Goal: Information Seeking & Learning: Learn about a topic

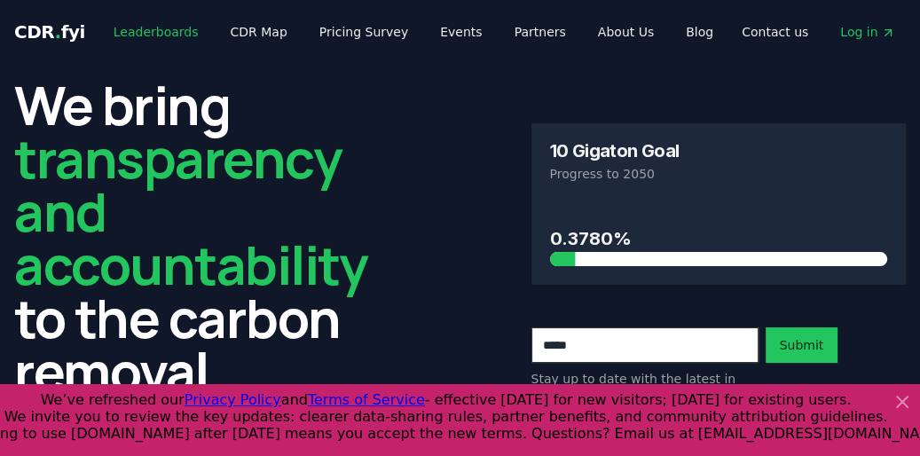
click at [148, 29] on link "Leaderboards" at bounding box center [156, 32] width 114 height 32
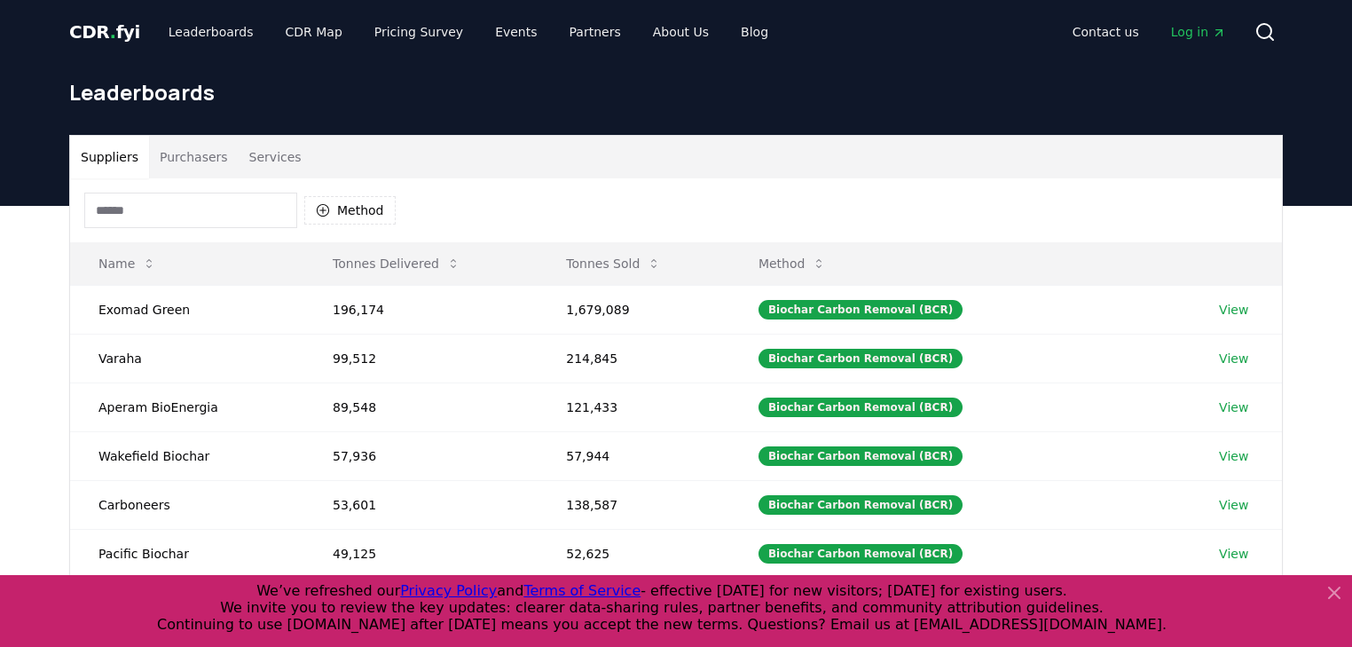
click at [181, 157] on button "Purchasers" at bounding box center [194, 157] width 90 height 43
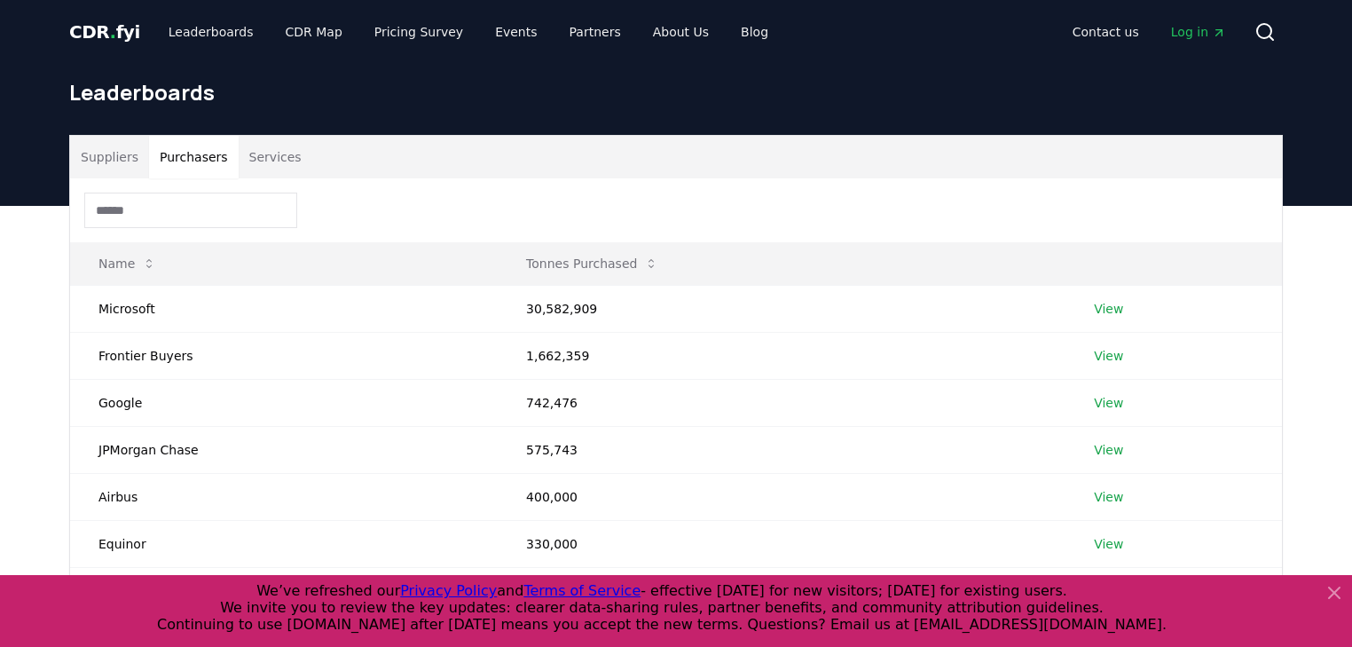
click at [113, 28] on span "CDR . fyi" at bounding box center [104, 31] width 71 height 21
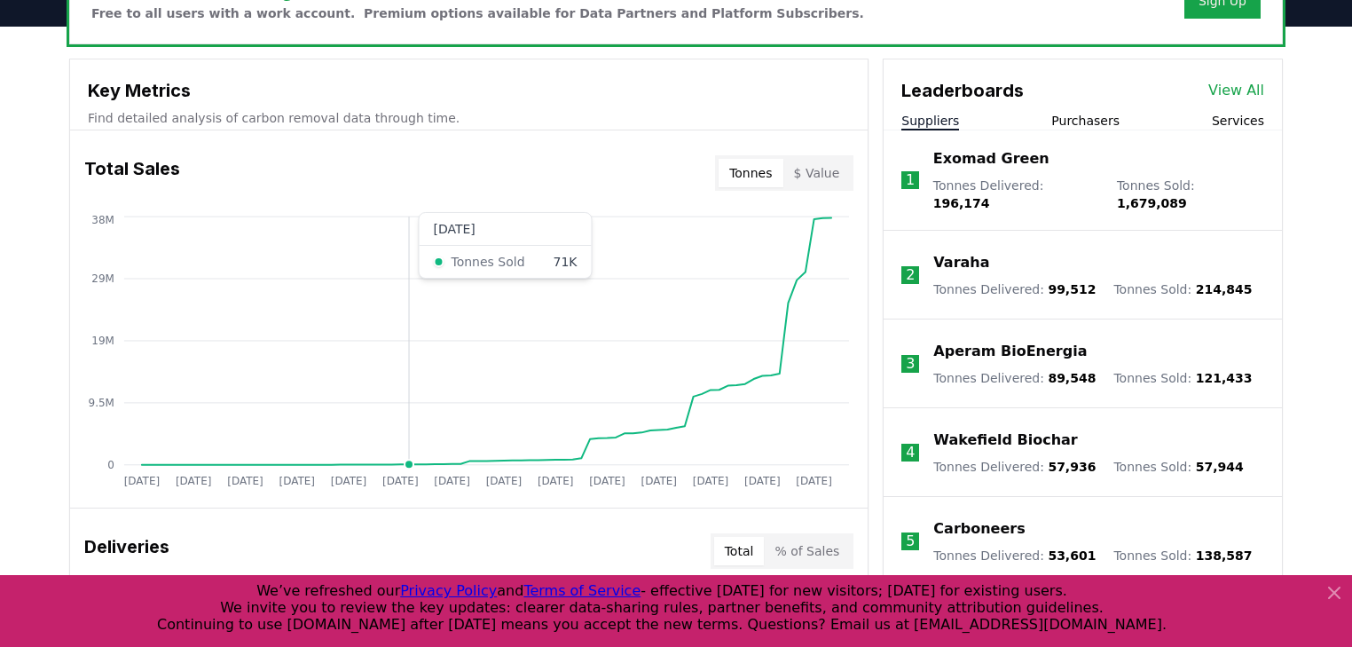
scroll to position [568, 0]
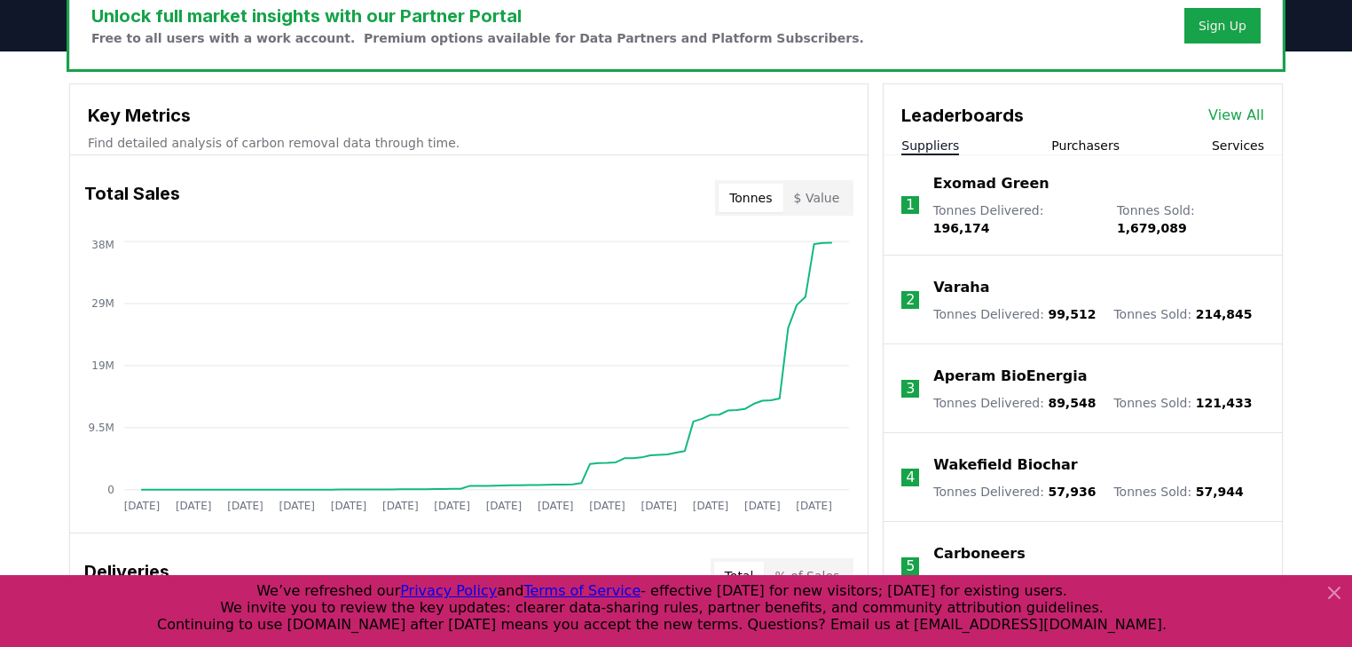
click at [919, 142] on button "Purchasers" at bounding box center [1085, 146] width 68 height 18
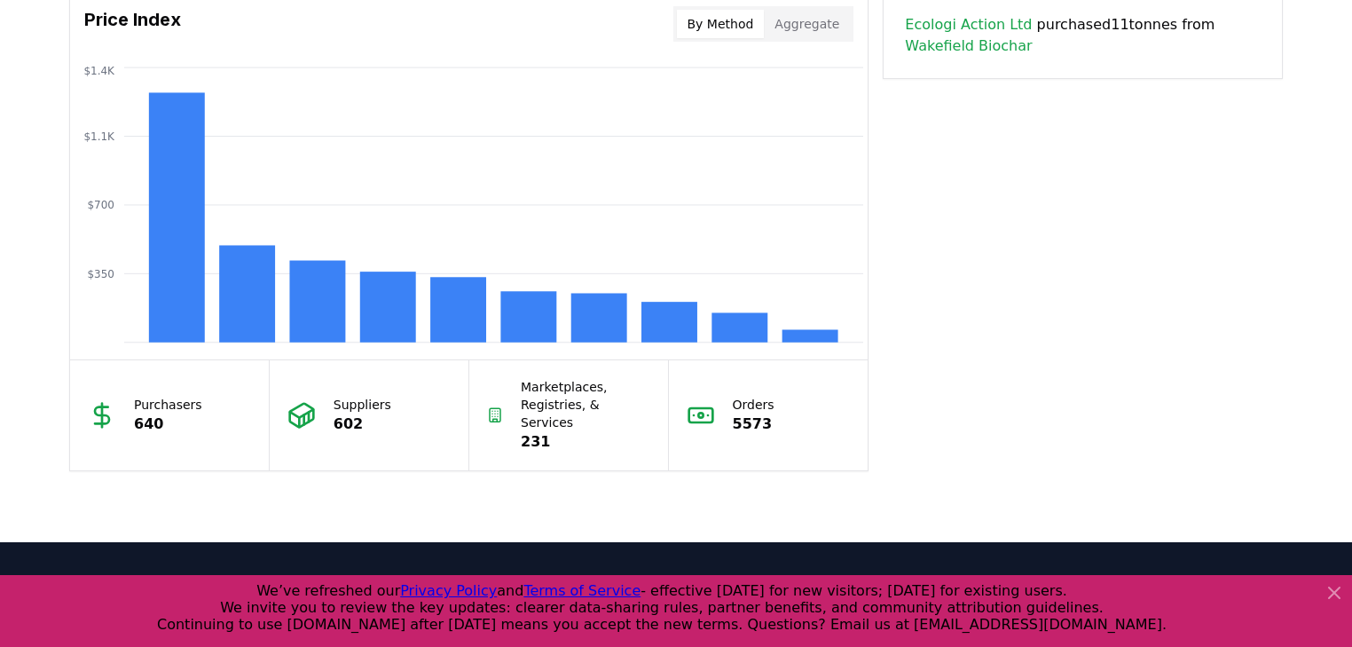
scroll to position [1419, 0]
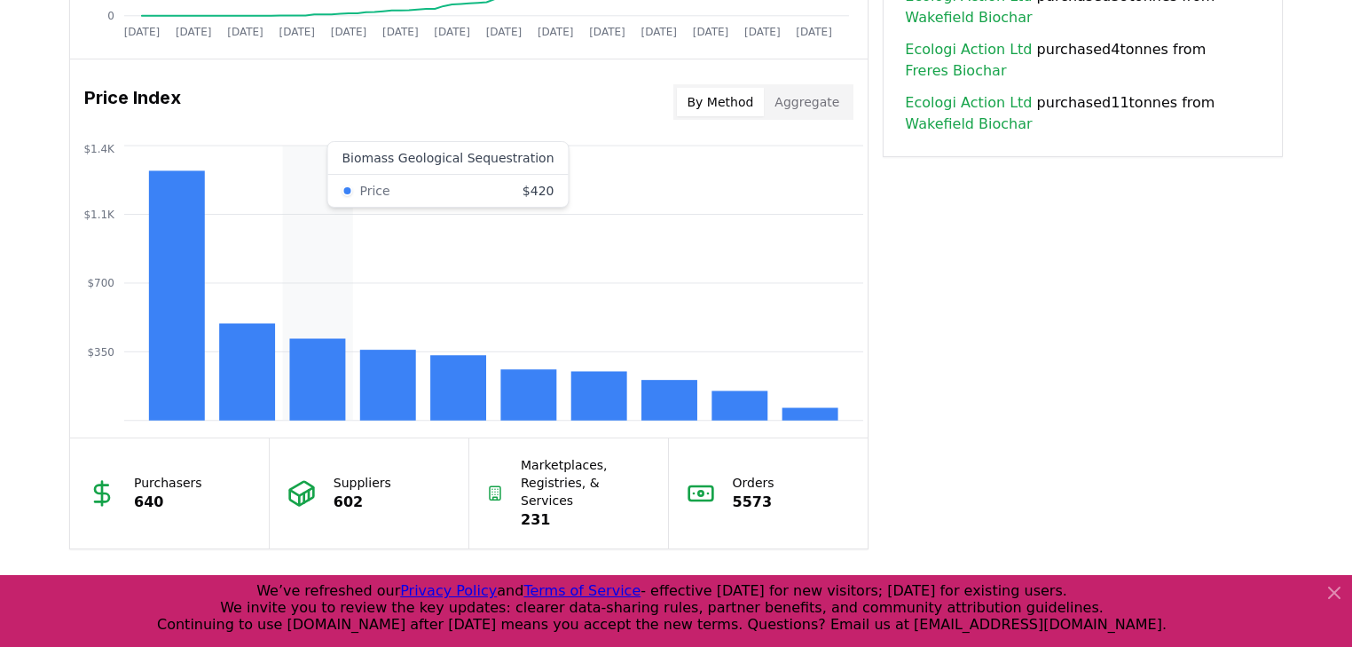
click at [318, 351] on rect at bounding box center [318, 380] width 56 height 82
click at [655, 399] on rect at bounding box center [669, 400] width 56 height 41
click at [675, 269] on icon "$350 $700 $1.1K $1.4K" at bounding box center [468, 283] width 797 height 284
click at [837, 98] on button "Aggregate" at bounding box center [807, 102] width 86 height 28
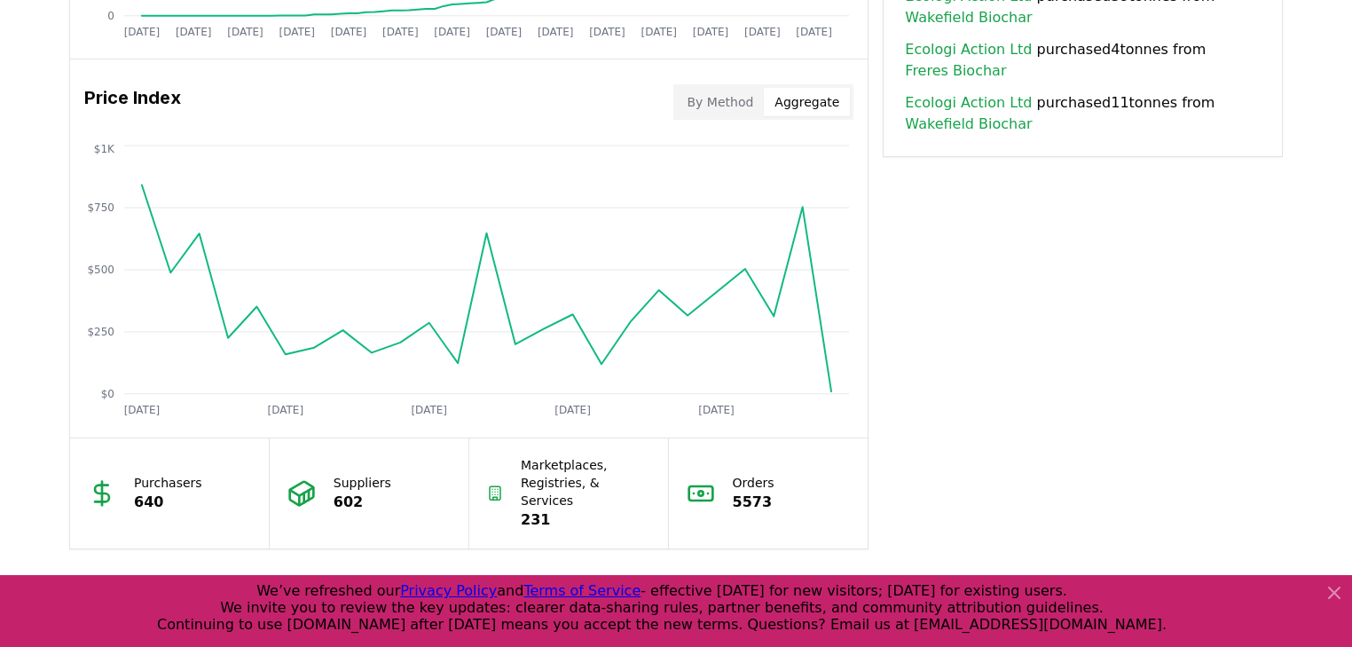
click at [721, 108] on button "By Method" at bounding box center [721, 102] width 88 height 28
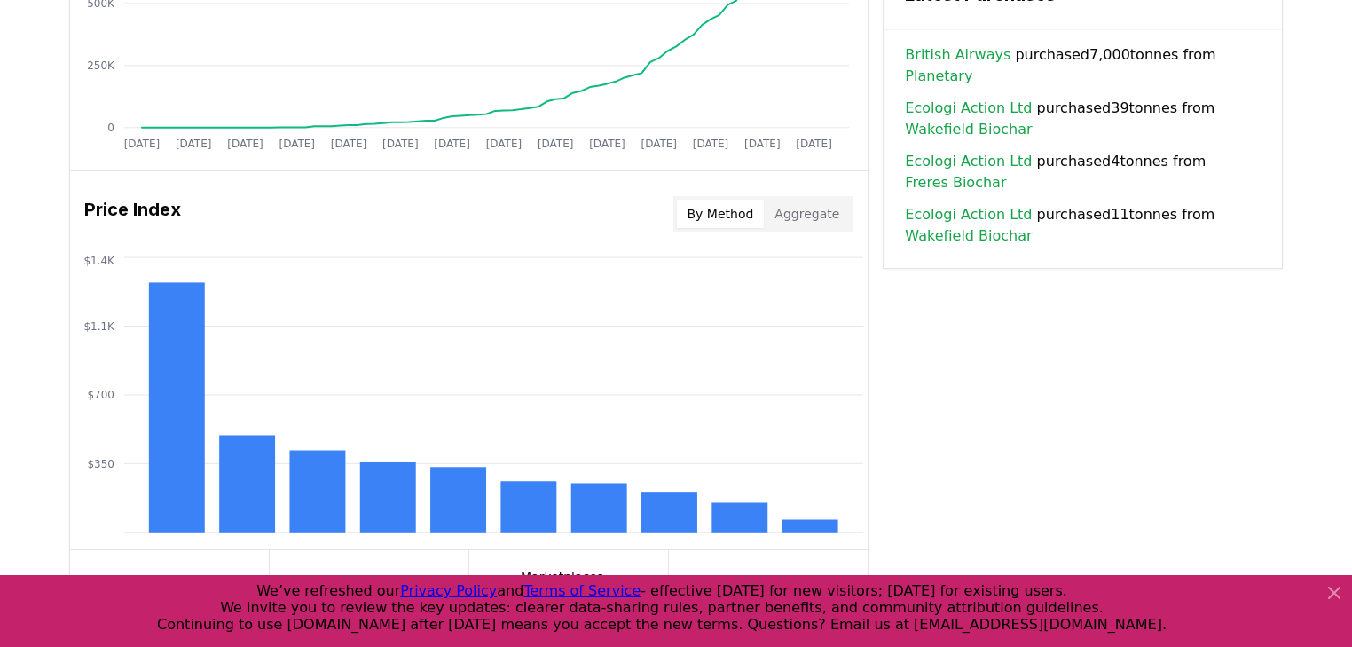
scroll to position [1302, 0]
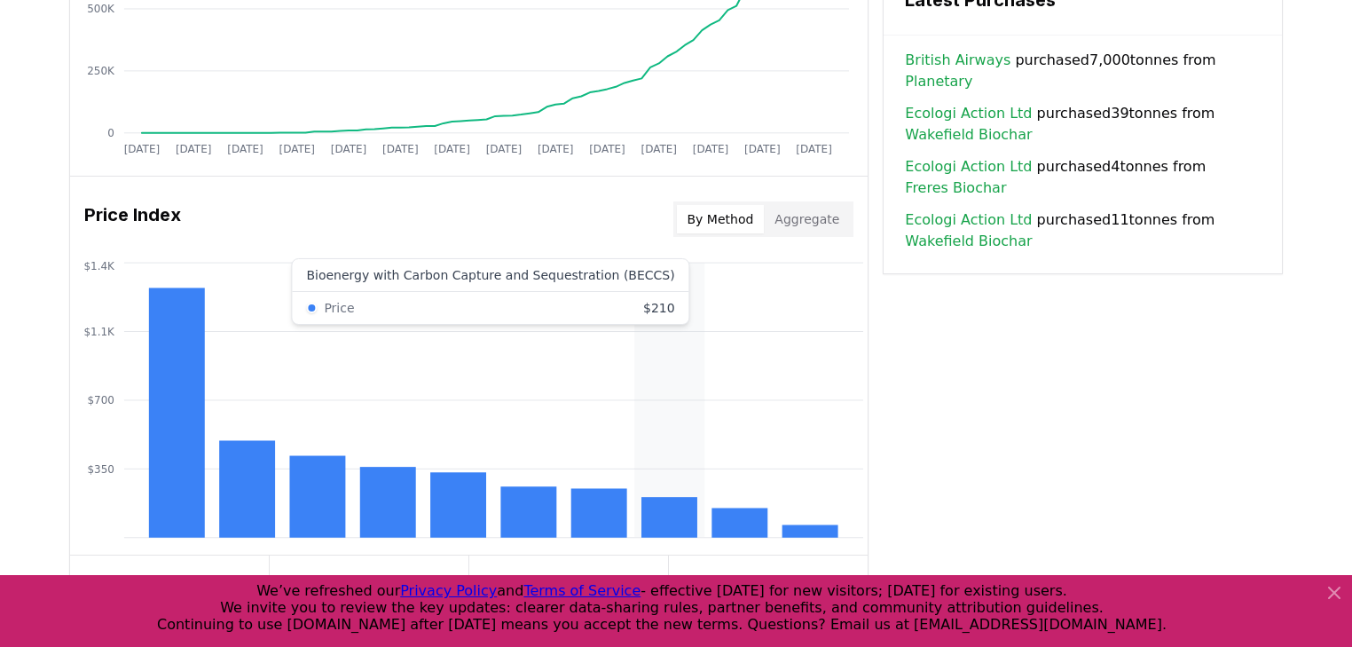
drag, startPoint x: 641, startPoint y: 449, endPoint x: 655, endPoint y: 365, distance: 84.4
click at [640, 389] on icon "$350 $700 $1.1K $1.4K" at bounding box center [468, 400] width 797 height 284
click at [696, 388] on icon "$350 $700 $1.1K $1.4K" at bounding box center [468, 400] width 797 height 284
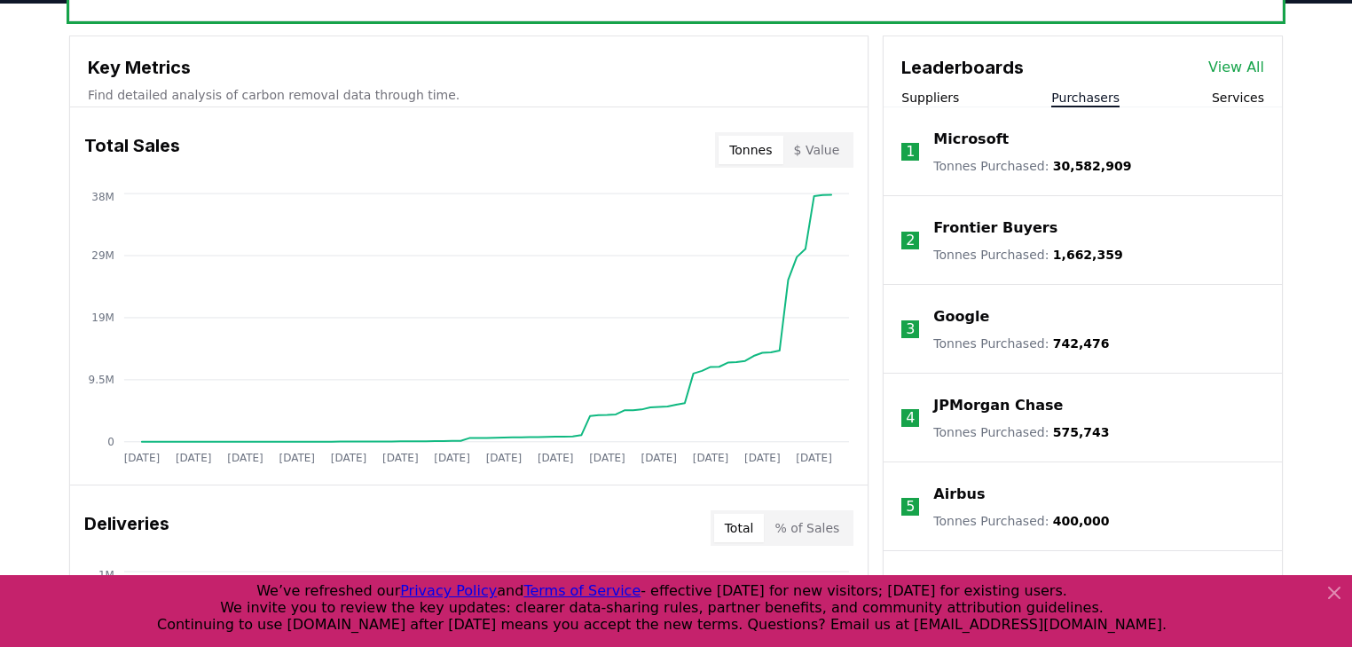
scroll to position [781, 0]
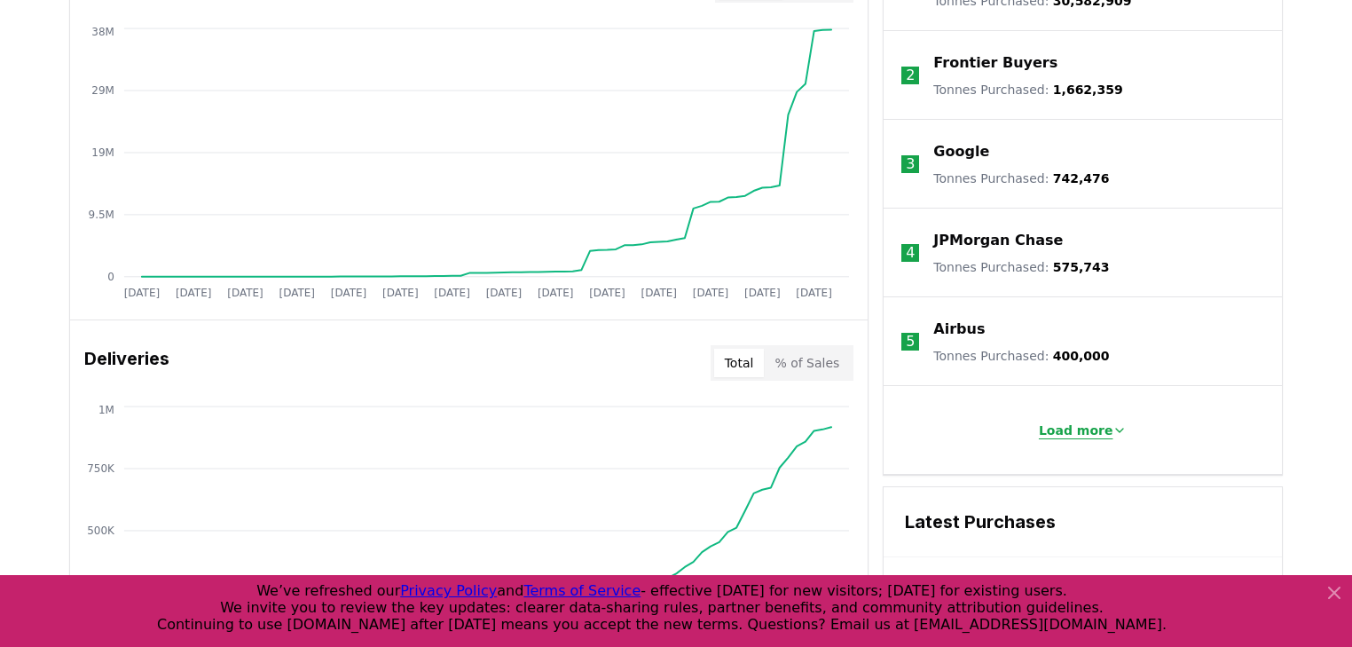
click at [919, 413] on button "Load more" at bounding box center [1083, 429] width 117 height 35
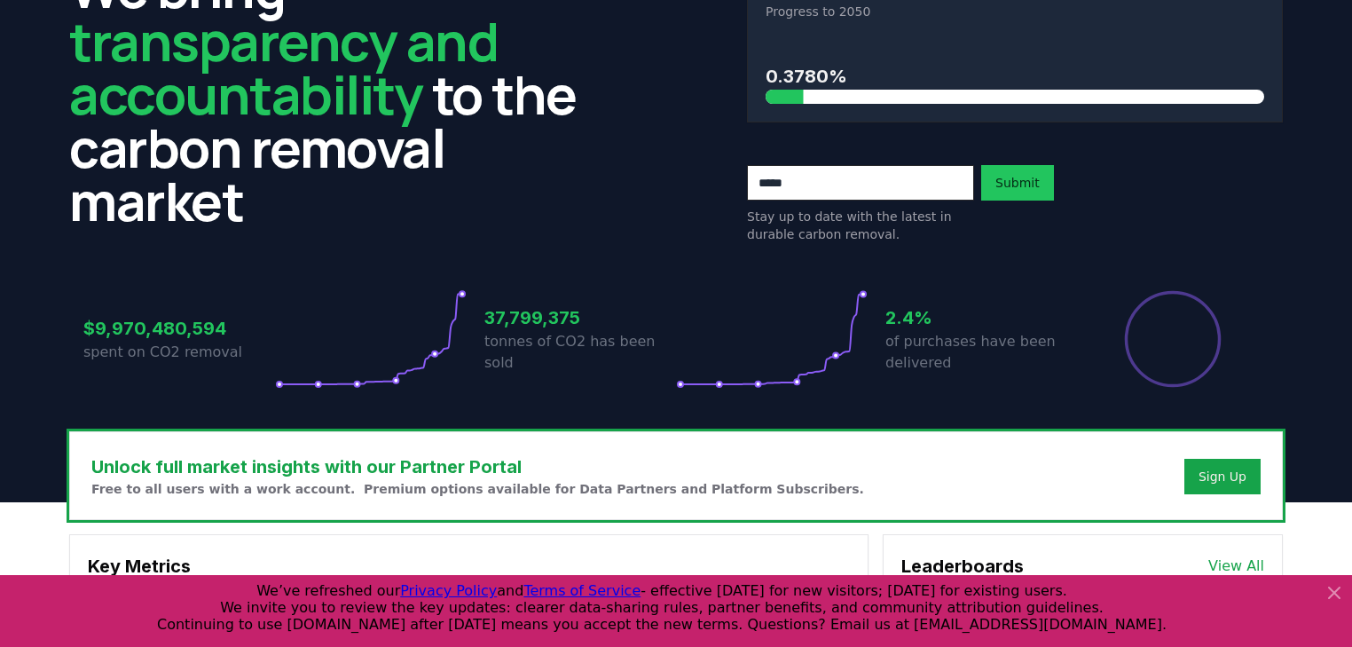
scroll to position [0, 0]
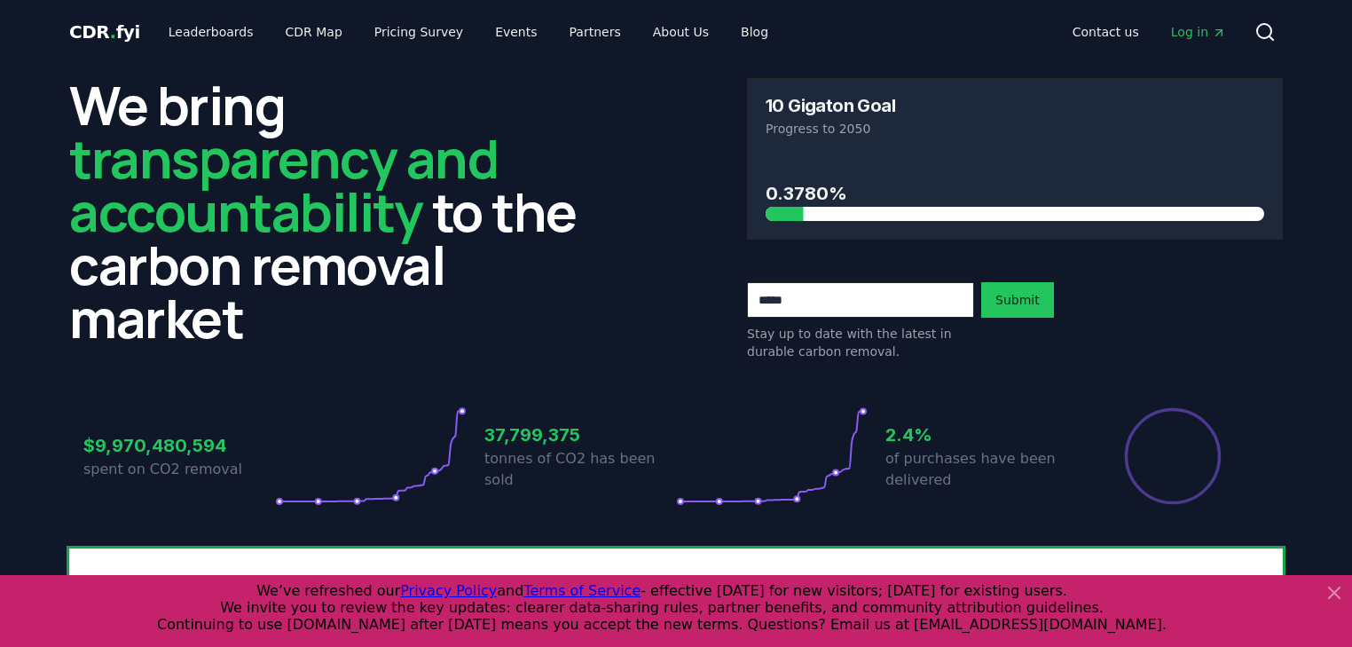
click at [919, 26] on span "Log in" at bounding box center [1198, 32] width 55 height 18
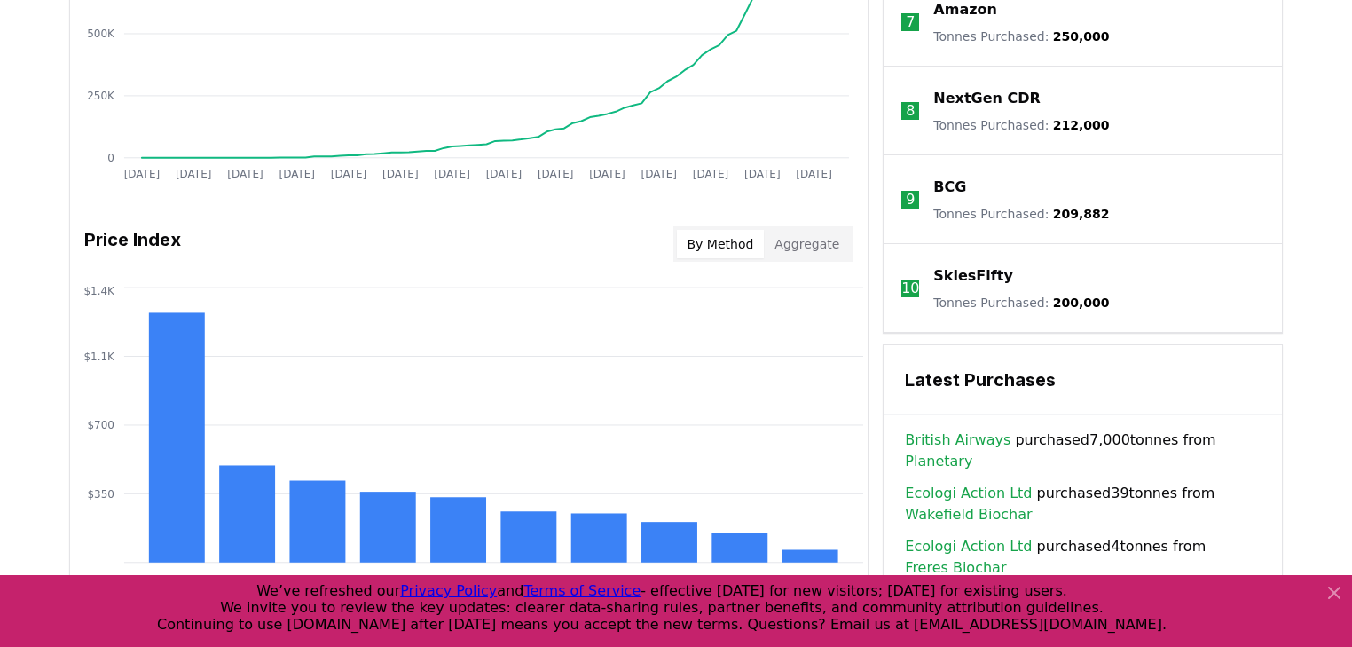
scroll to position [1657, 0]
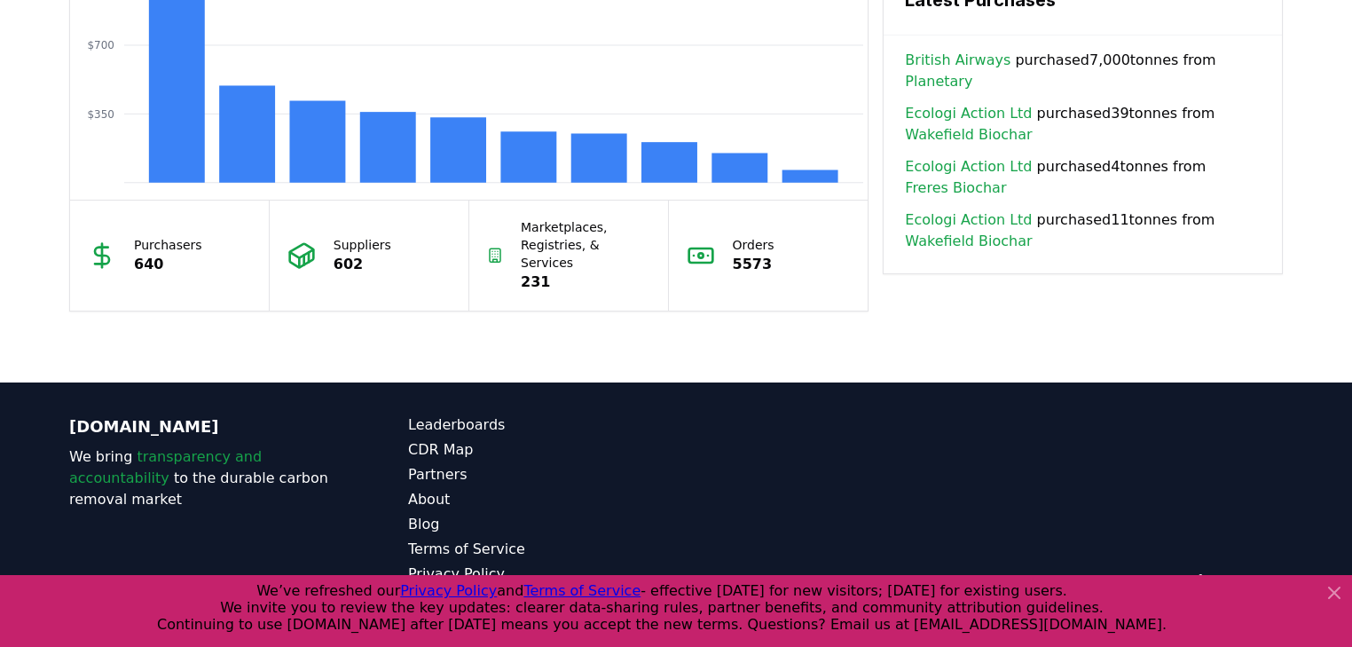
click at [919, 455] on icon at bounding box center [1334, 592] width 11 height 11
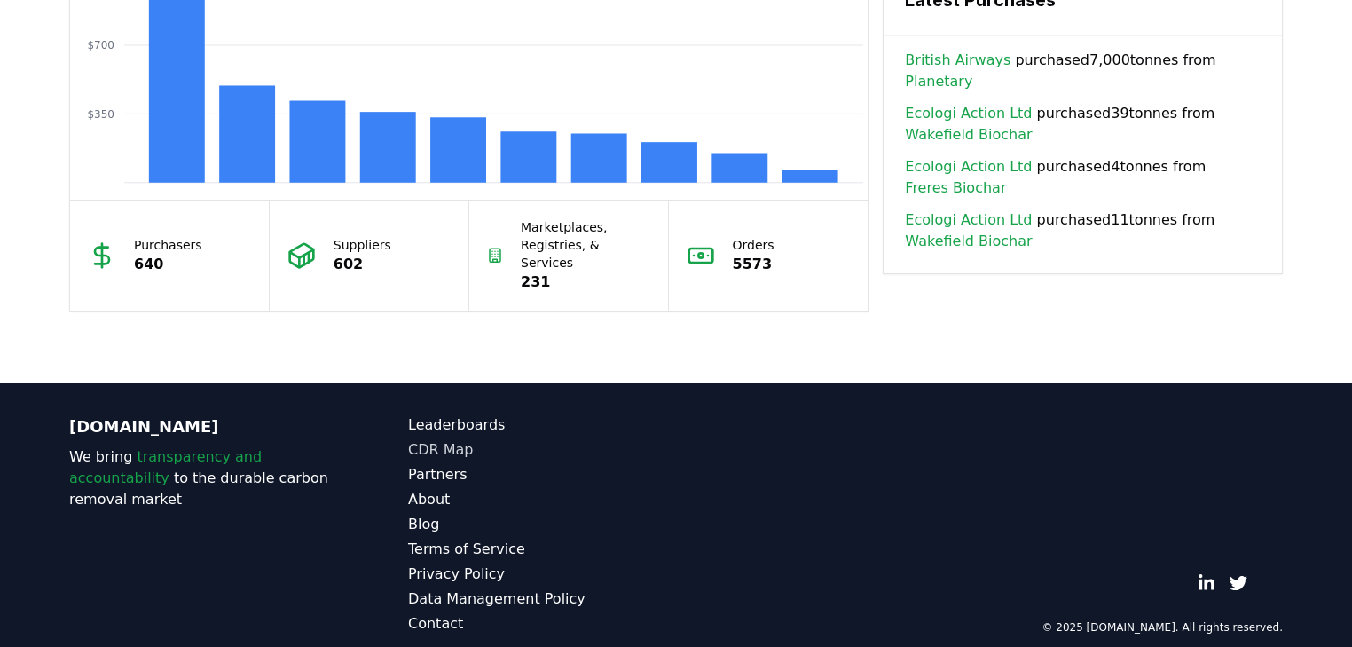
click at [439, 439] on link "CDR Map" at bounding box center [542, 449] width 268 height 21
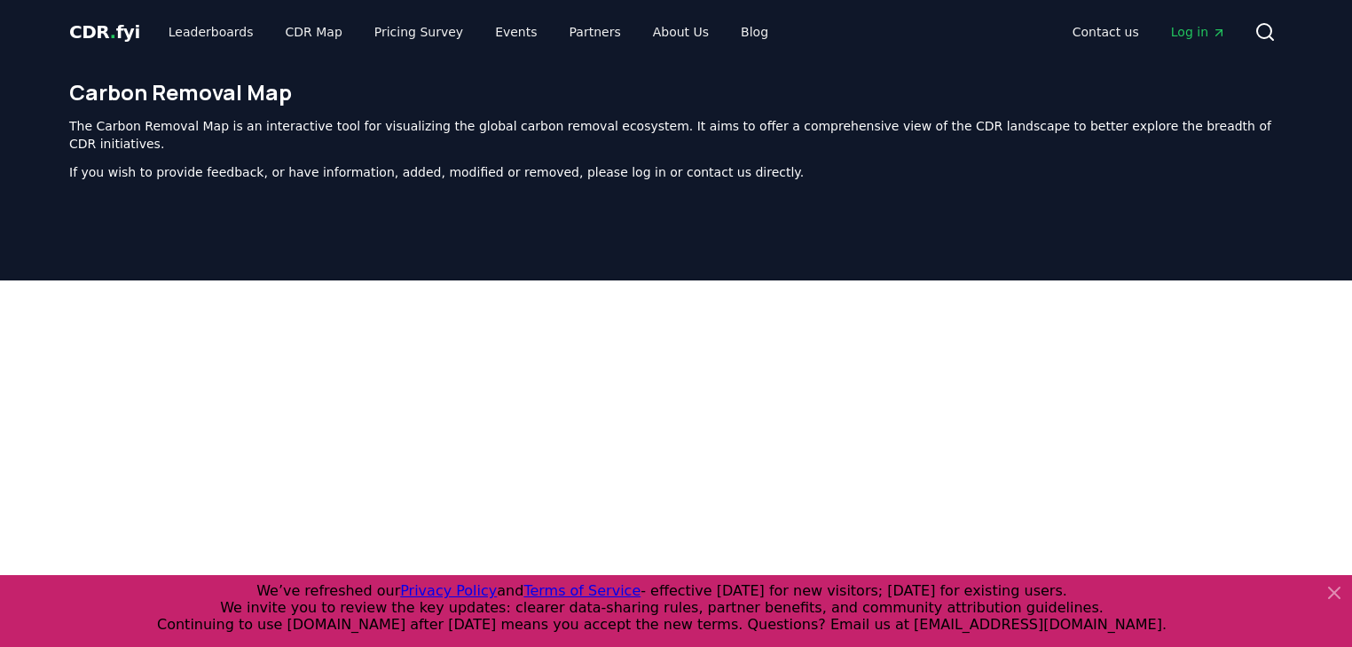
click at [115, 29] on span "CDR . fyi" at bounding box center [104, 31] width 71 height 21
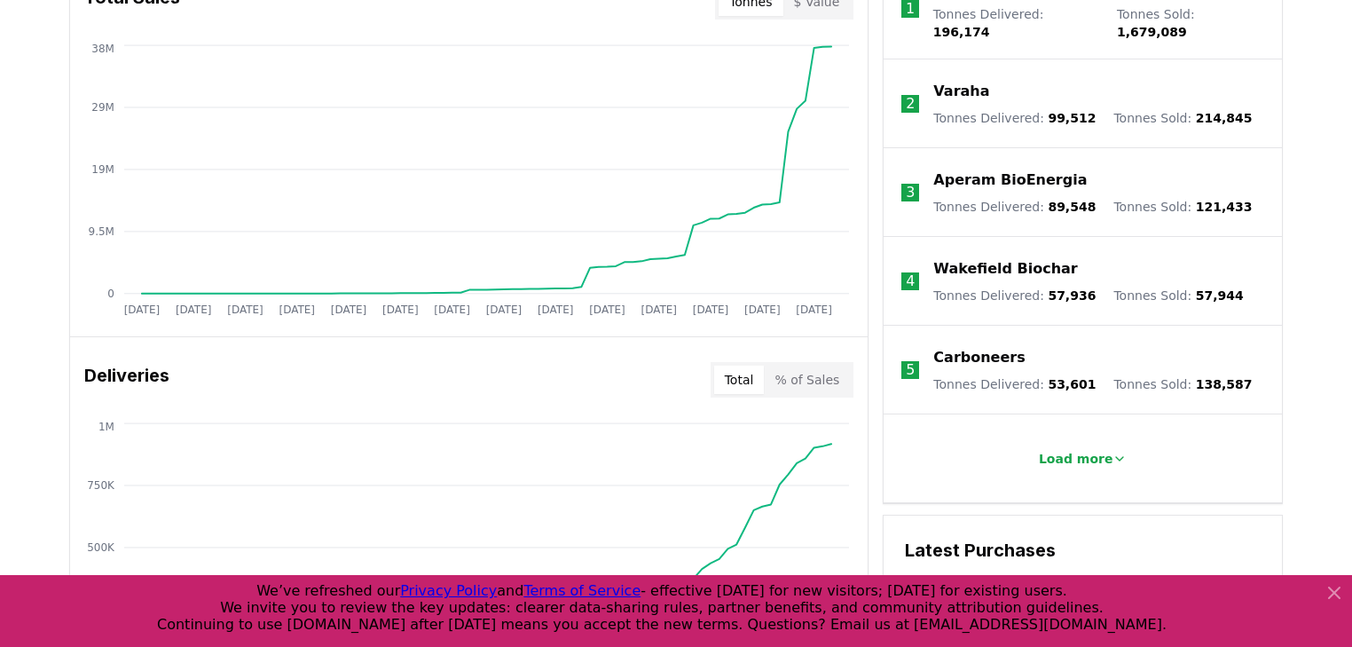
scroll to position [781, 0]
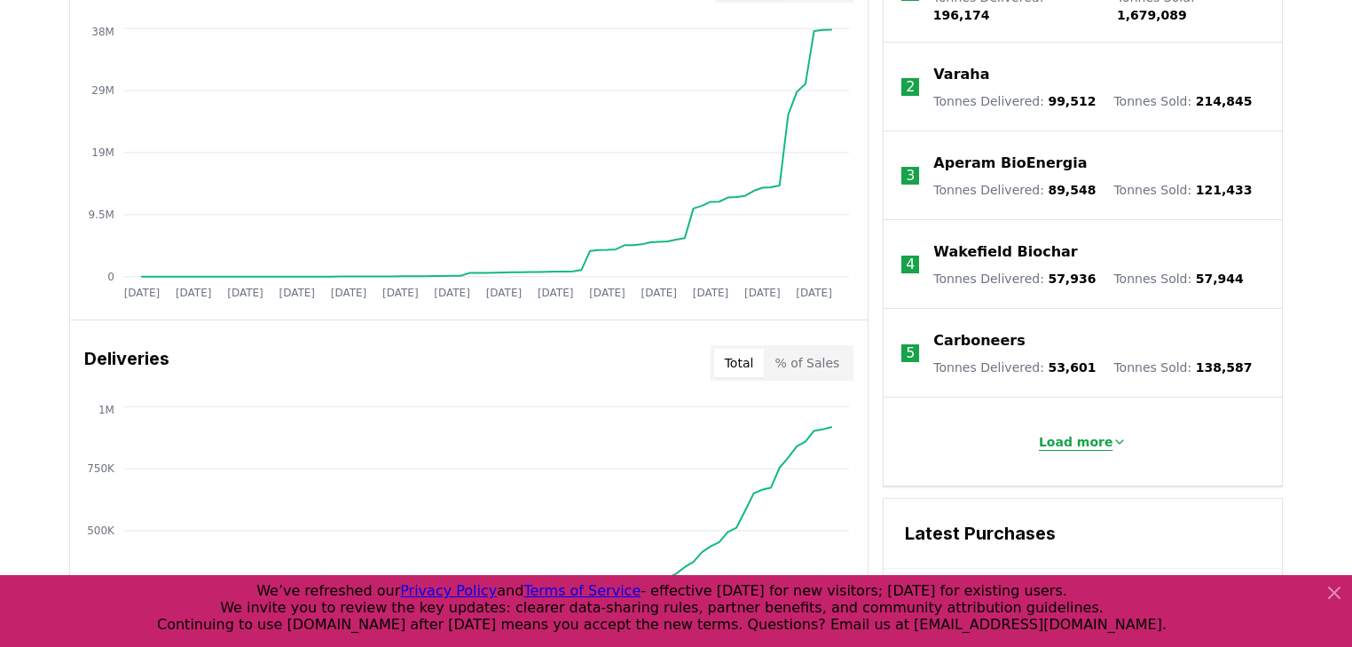
click at [919, 433] on p "Load more" at bounding box center [1076, 442] width 75 height 18
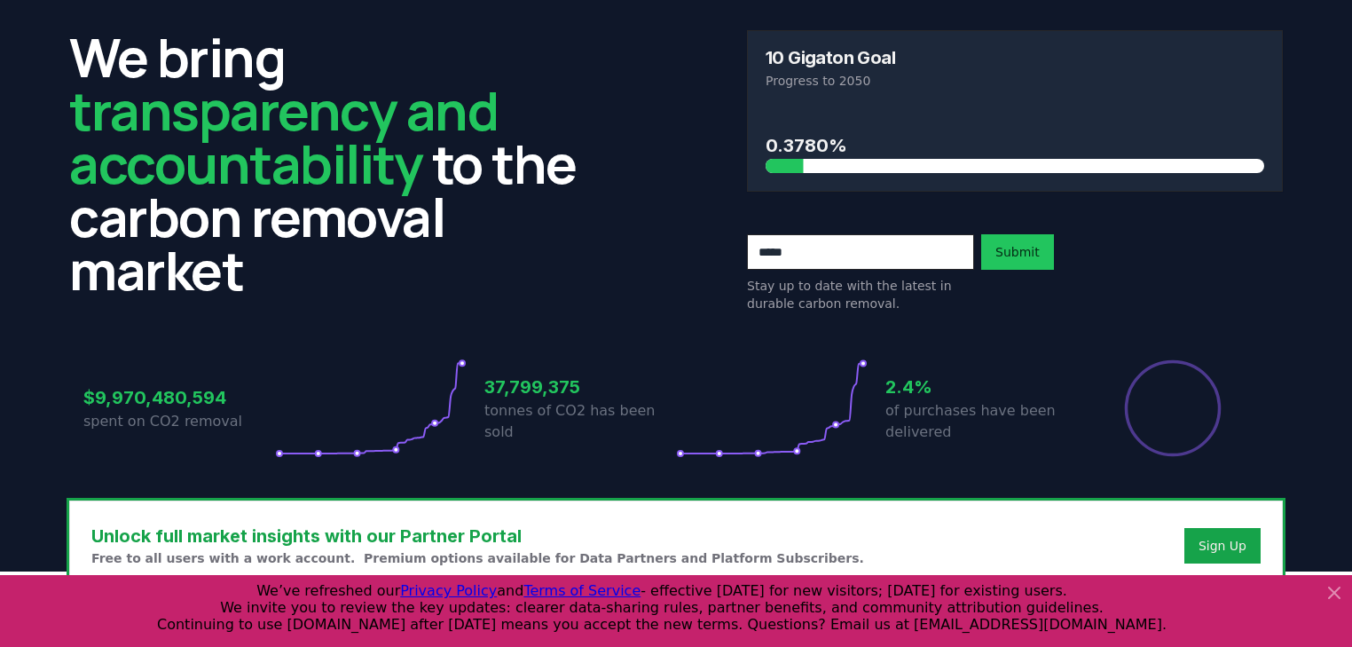
scroll to position [71, 0]
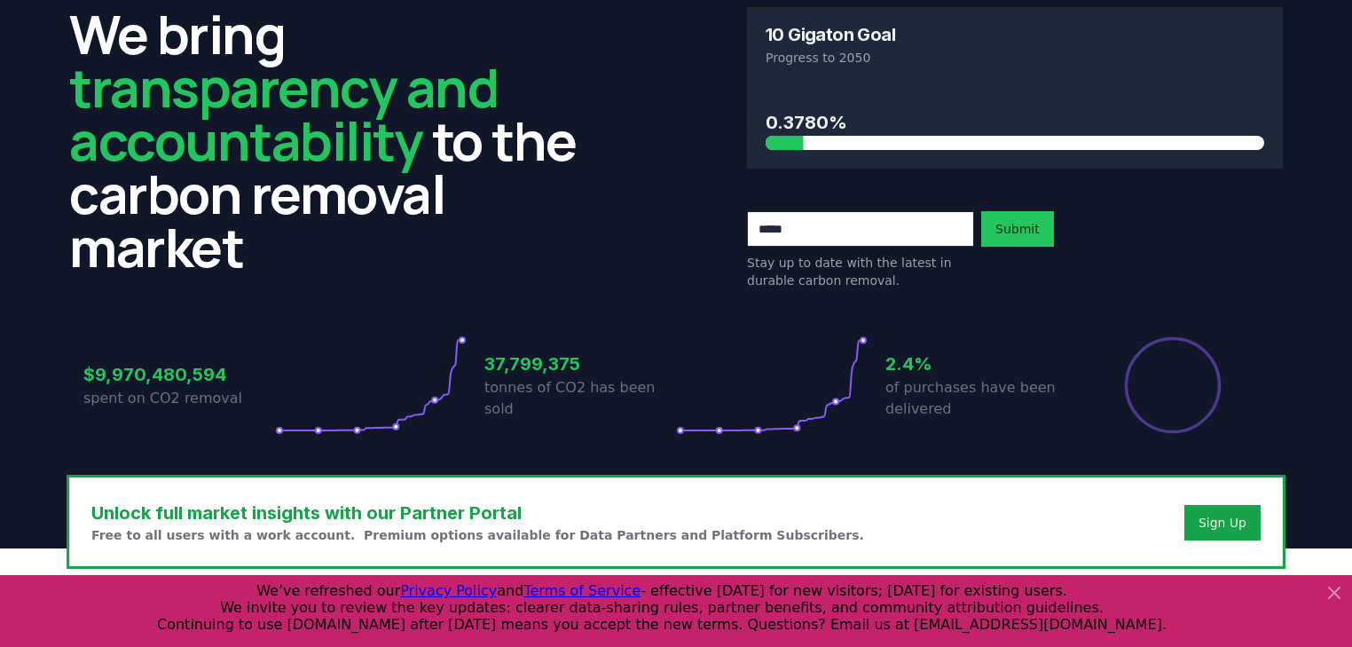
click at [919, 455] on icon at bounding box center [1333, 592] width 21 height 21
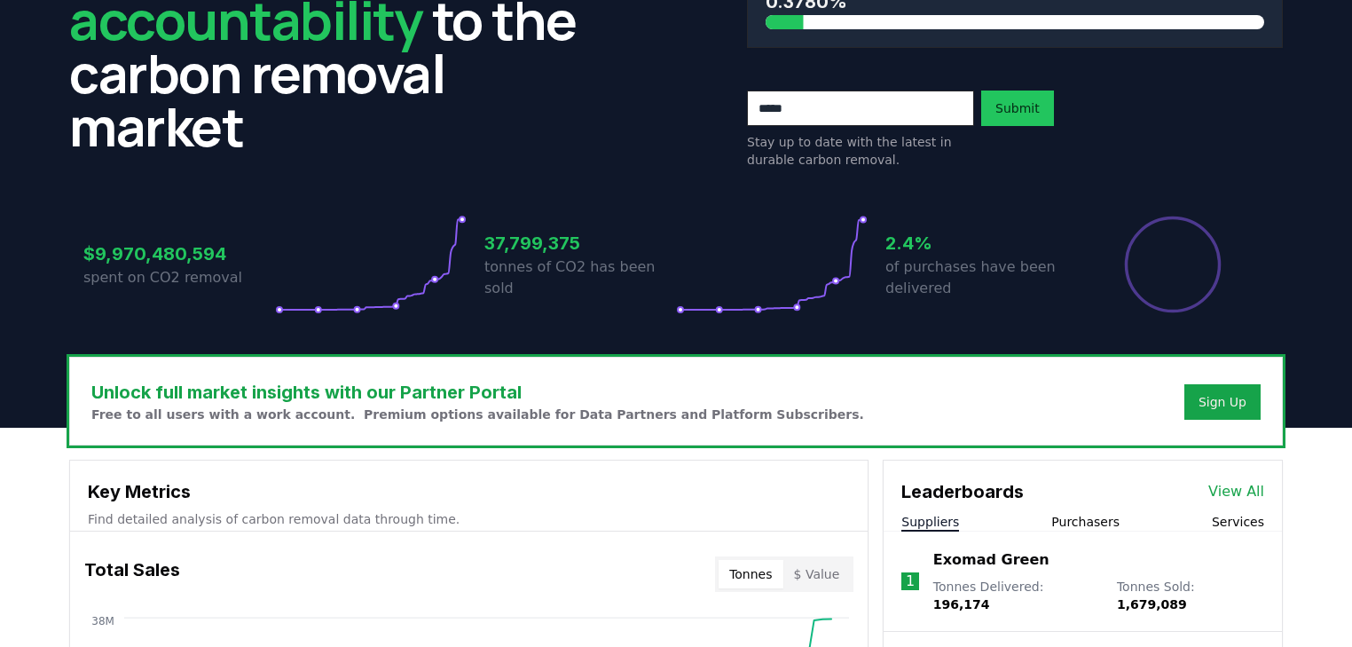
scroll to position [355, 0]
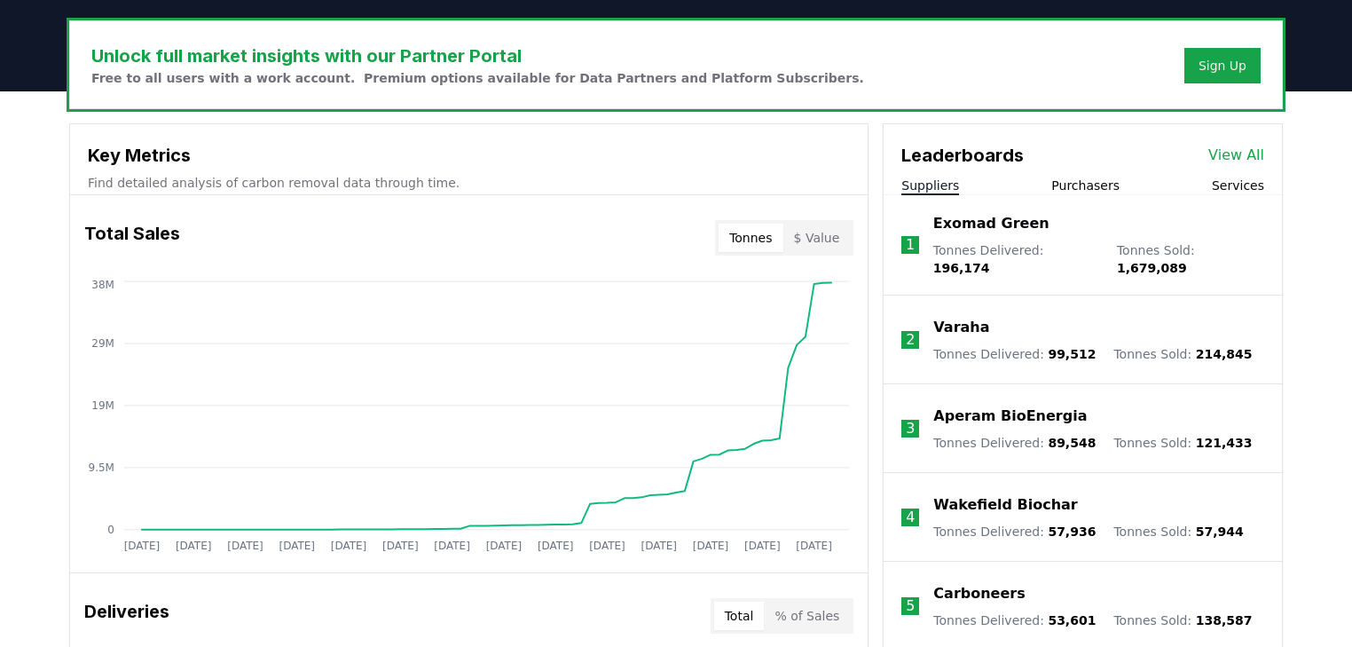
drag, startPoint x: 27, startPoint y: 365, endPoint x: 64, endPoint y: 377, distance: 38.2
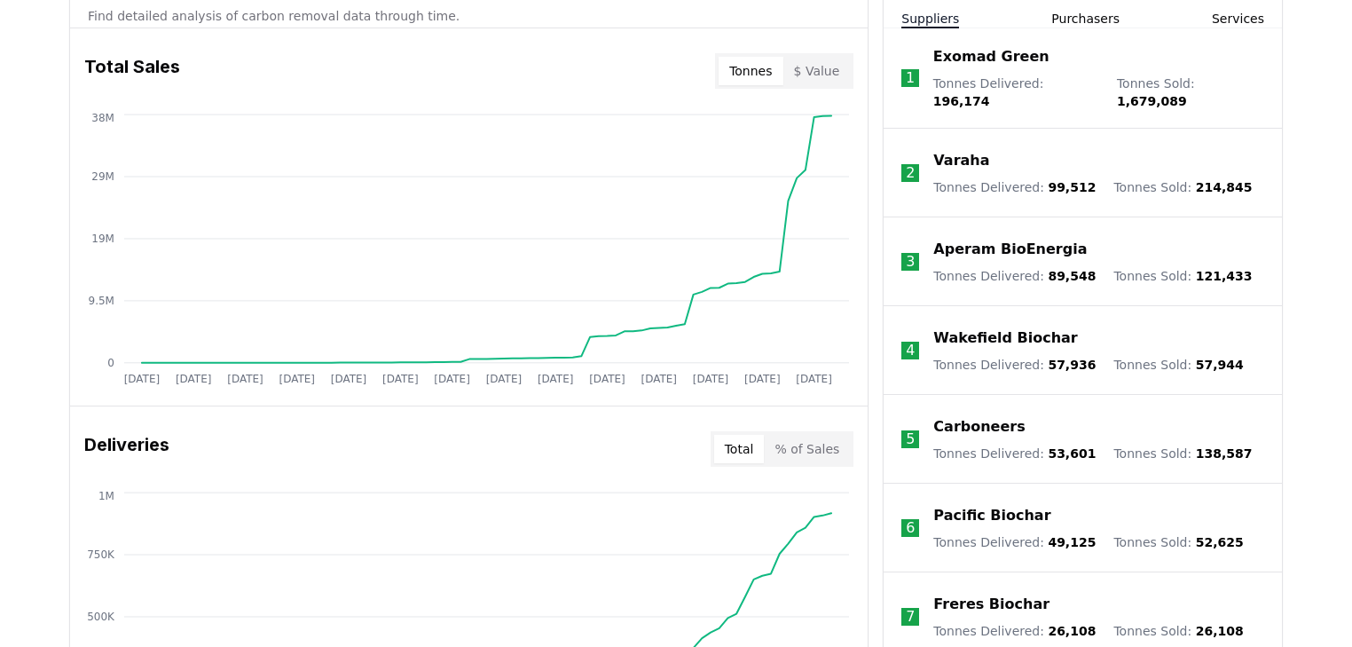
drag, startPoint x: 70, startPoint y: 394, endPoint x: 106, endPoint y: 330, distance: 73.1
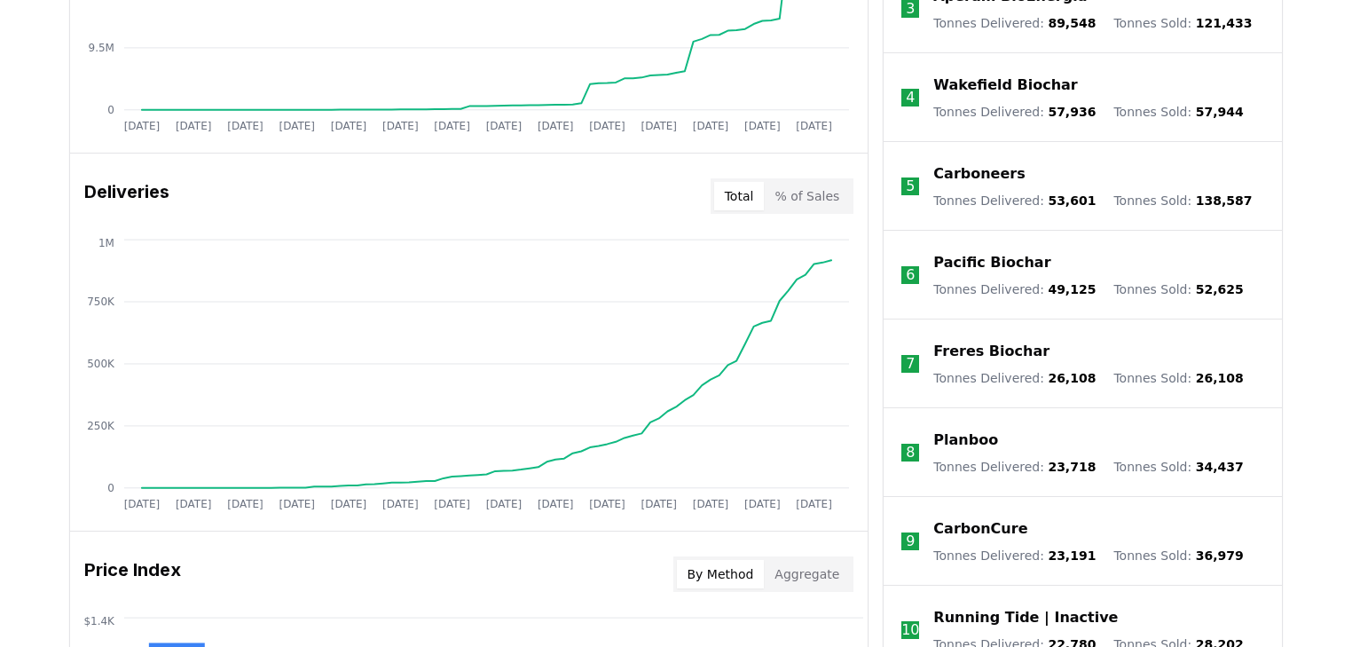
scroll to position [923, 0]
